Goal: Entertainment & Leisure: Consume media (video, audio)

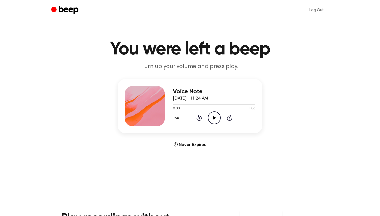
click at [207, 123] on div "1.0x Rewind 5 seconds Play Audio Skip 5 seconds" at bounding box center [214, 117] width 82 height 13
click at [212, 119] on icon "Play Audio" at bounding box center [214, 117] width 13 height 13
click at [217, 117] on icon "Play Audio" at bounding box center [214, 117] width 13 height 13
click at [217, 117] on icon "Pause Audio" at bounding box center [214, 117] width 13 height 13
click at [216, 120] on icon "Play Audio" at bounding box center [214, 117] width 13 height 13
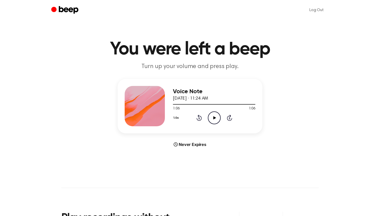
click at [215, 116] on icon "Play Audio" at bounding box center [214, 117] width 13 height 13
click at [213, 119] on icon "Play Audio" at bounding box center [214, 117] width 13 height 13
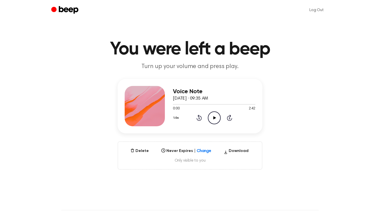
click at [211, 118] on icon "Play Audio" at bounding box center [214, 117] width 13 height 13
click at [213, 116] on icon "Pause Audio" at bounding box center [214, 117] width 13 height 13
click at [210, 151] on div at bounding box center [209, 149] width 9 height 5
click at [205, 172] on div "Never" at bounding box center [186, 168] width 55 height 9
click at [212, 148] on icon at bounding box center [209, 149] width 5 height 5
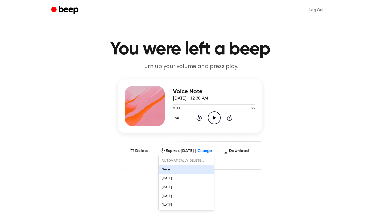
click at [204, 167] on div "Never" at bounding box center [186, 168] width 55 height 9
